Goal: Transaction & Acquisition: Purchase product/service

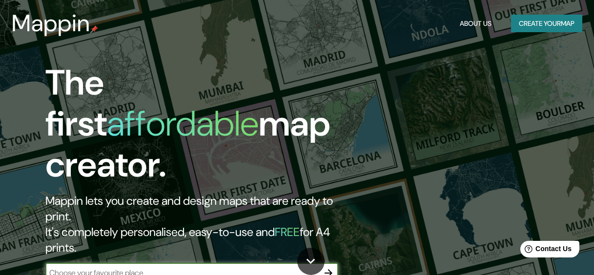
click at [551, 20] on button "Create your map" at bounding box center [546, 24] width 71 height 18
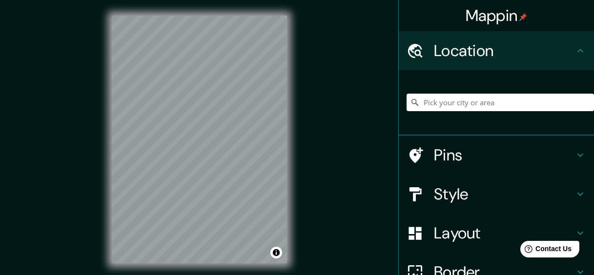
click at [437, 120] on div at bounding box center [500, 102] width 187 height 49
click at [447, 103] on input "Pick your city or area" at bounding box center [500, 103] width 187 height 18
click at [460, 192] on h4 "Style" at bounding box center [504, 195] width 141 height 20
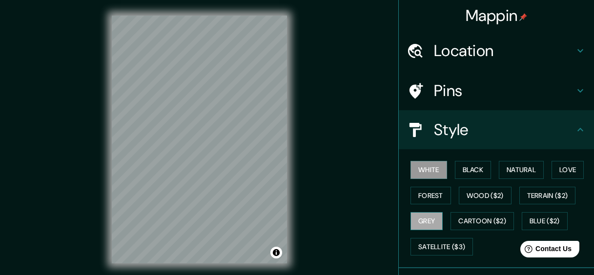
click at [419, 225] on button "Grey" at bounding box center [427, 221] width 32 height 18
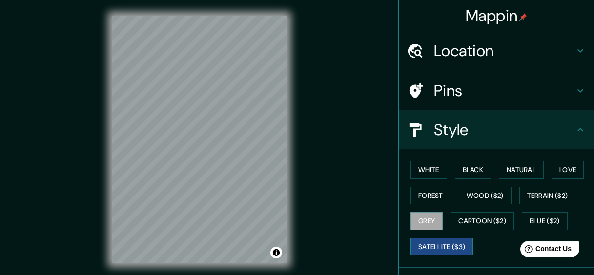
click at [437, 241] on button "Satellite ($3)" at bounding box center [442, 247] width 62 height 18
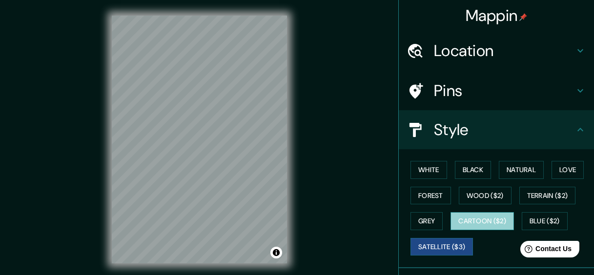
click at [490, 225] on button "Cartoon ($2)" at bounding box center [482, 221] width 63 height 18
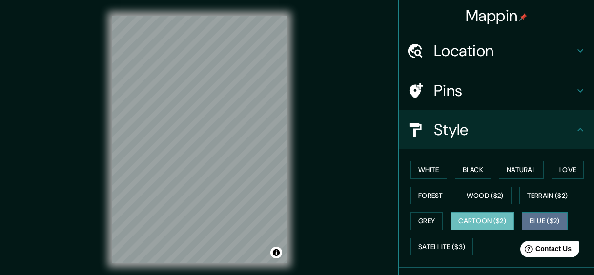
click at [534, 225] on button "Blue ($2)" at bounding box center [545, 221] width 46 height 18
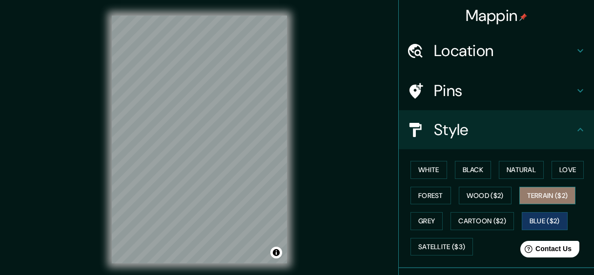
click at [537, 196] on button "Terrain ($2)" at bounding box center [548, 196] width 57 height 18
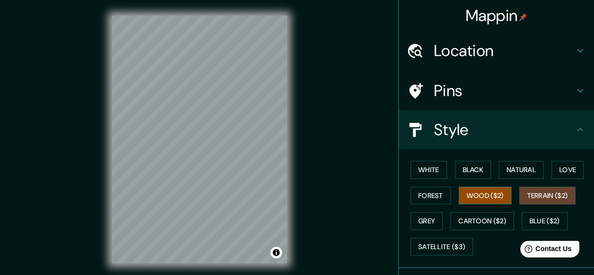
click at [490, 196] on button "Wood ($2)" at bounding box center [485, 196] width 53 height 18
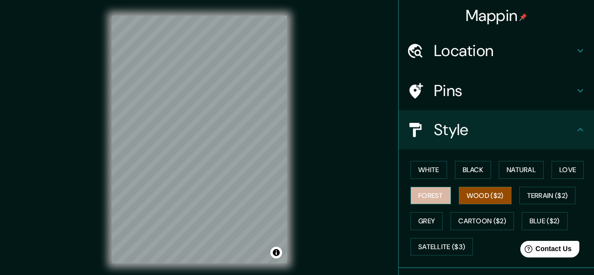
click at [429, 197] on button "Forest" at bounding box center [431, 196] width 41 height 18
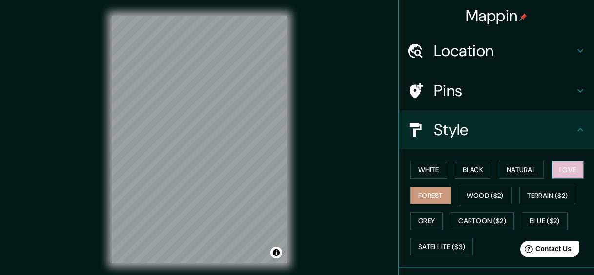
click at [559, 170] on button "Love" at bounding box center [568, 170] width 32 height 18
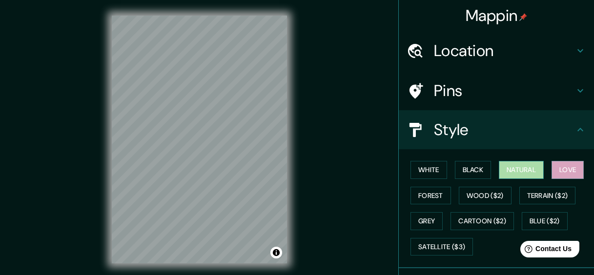
click at [516, 168] on button "Natural" at bounding box center [521, 170] width 45 height 18
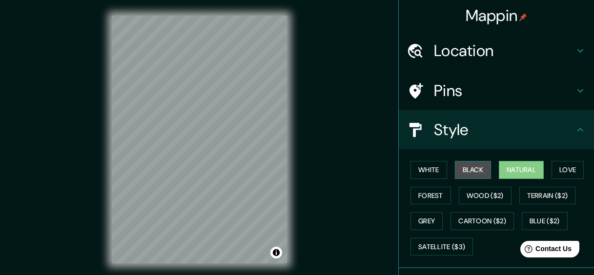
click at [455, 170] on button "Black" at bounding box center [473, 170] width 37 height 18
click at [505, 169] on button "Natural" at bounding box center [521, 170] width 45 height 18
click at [502, 109] on div "Pins" at bounding box center [496, 90] width 195 height 39
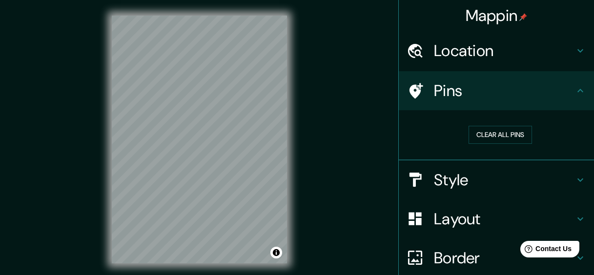
click at [477, 58] on h4 "Location" at bounding box center [504, 51] width 141 height 20
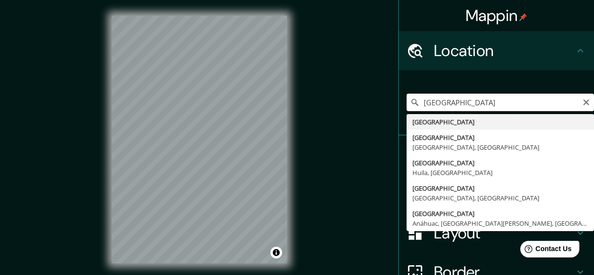
click at [459, 103] on input "[GEOGRAPHIC_DATA]" at bounding box center [500, 103] width 187 height 18
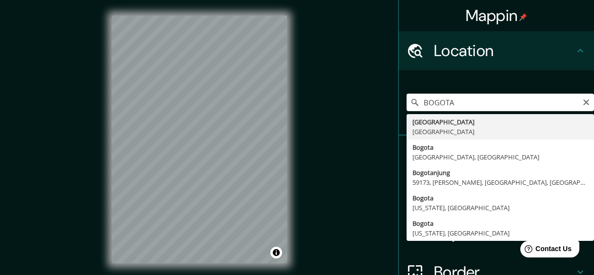
type input "[GEOGRAPHIC_DATA], [GEOGRAPHIC_DATA]"
